Goal: Task Accomplishment & Management: Complete application form

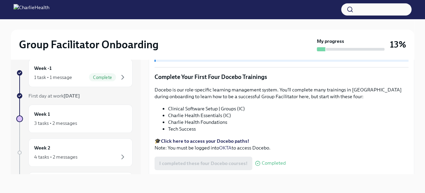
scroll to position [924, 0]
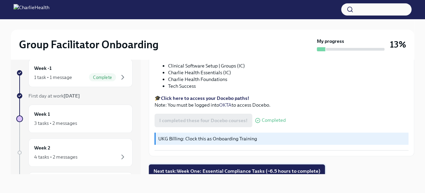
click at [221, 172] on button "Next task : Week One: Essential Compliance Tasks (~6.5 hours to complete)" at bounding box center [237, 172] width 176 height 14
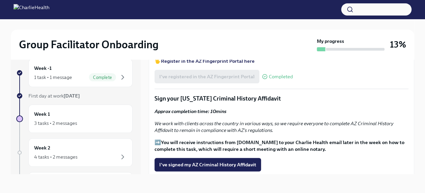
scroll to position [783, 0]
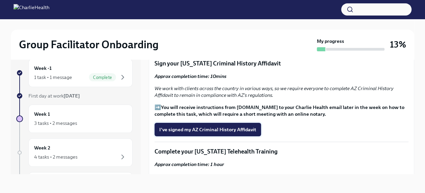
click at [210, 133] on span "I've signed my AZ Criminal History Affidavit" at bounding box center [207, 129] width 97 height 7
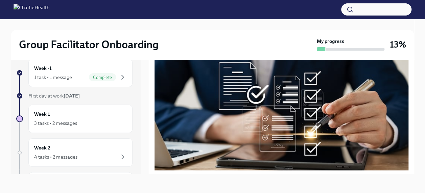
scroll to position [0, 0]
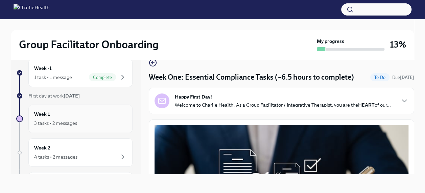
click at [59, 121] on div "3 tasks • 2 messages" at bounding box center [55, 123] width 43 height 7
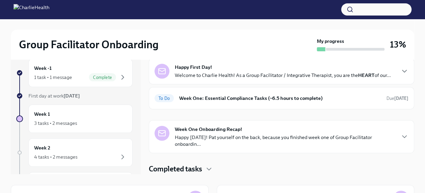
scroll to position [27, 0]
click at [221, 134] on icon "button" at bounding box center [404, 137] width 8 height 8
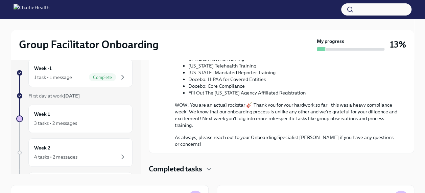
scroll to position [373, 0]
click at [206, 168] on icon "button" at bounding box center [209, 169] width 8 height 8
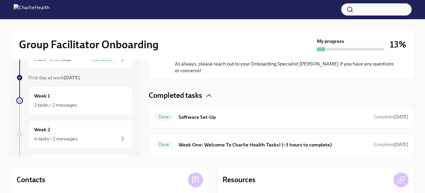
scroll to position [0, 0]
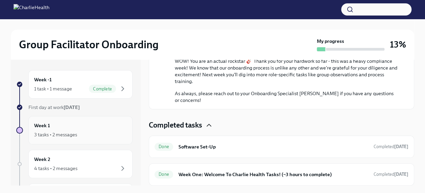
click at [67, 132] on div "3 tasks • 2 messages" at bounding box center [55, 134] width 43 height 7
